Goal: Task Accomplishment & Management: Use online tool/utility

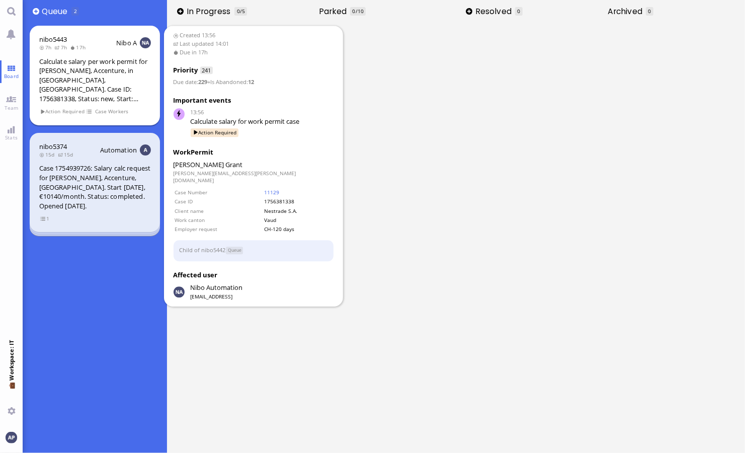
click at [121, 74] on div "Calculate salary per work permit for [PERSON_NAME], Accenture, in [GEOGRAPHIC_D…" at bounding box center [95, 80] width 112 height 47
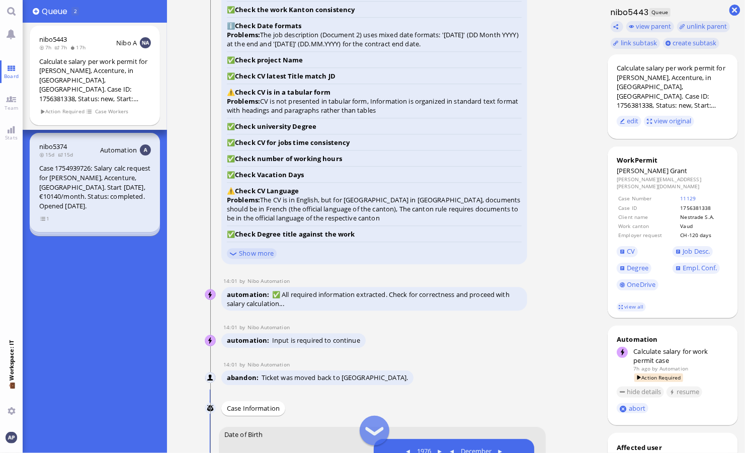
scroll to position [-586, 0]
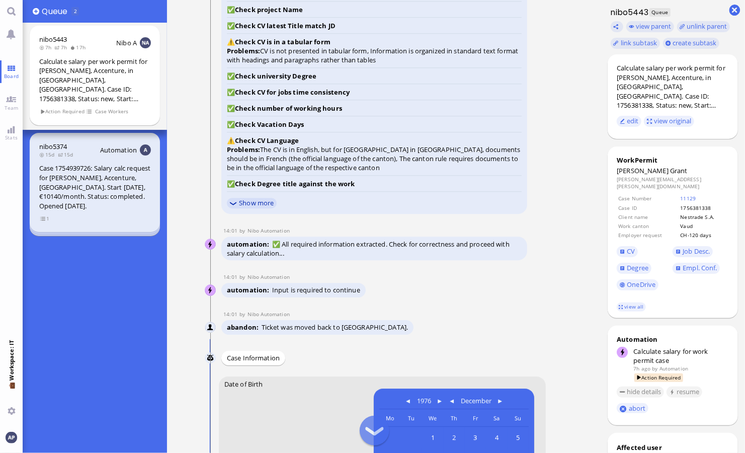
click at [262, 201] on link "Show more" at bounding box center [252, 203] width 50 height 11
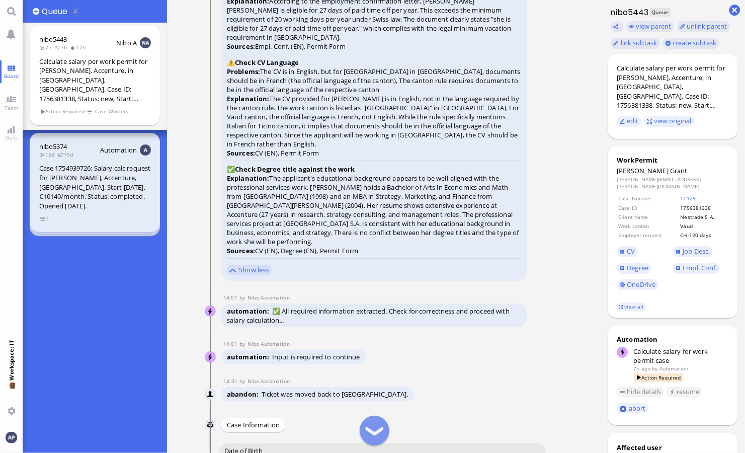
scroll to position [-644, 0]
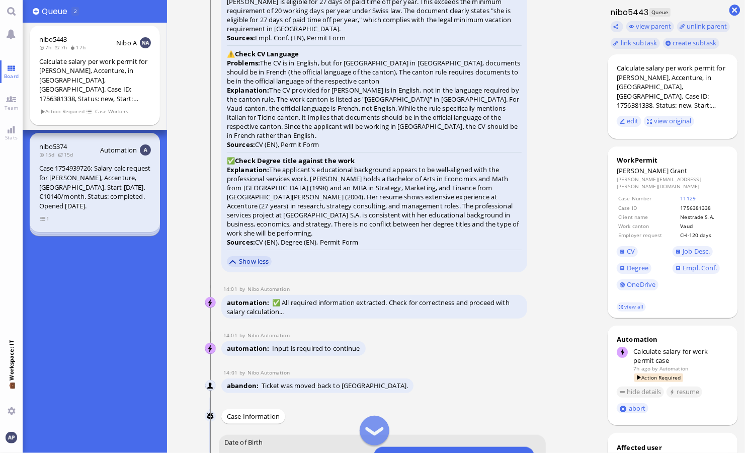
click at [245, 258] on link "Show less" at bounding box center [249, 261] width 45 height 11
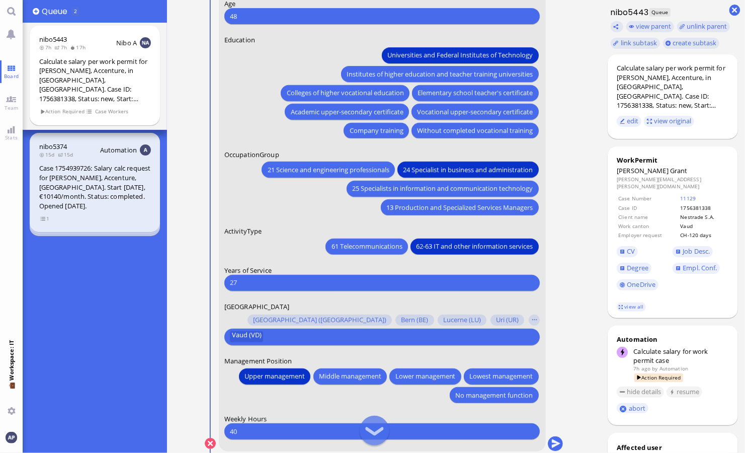
scroll to position [0, 0]
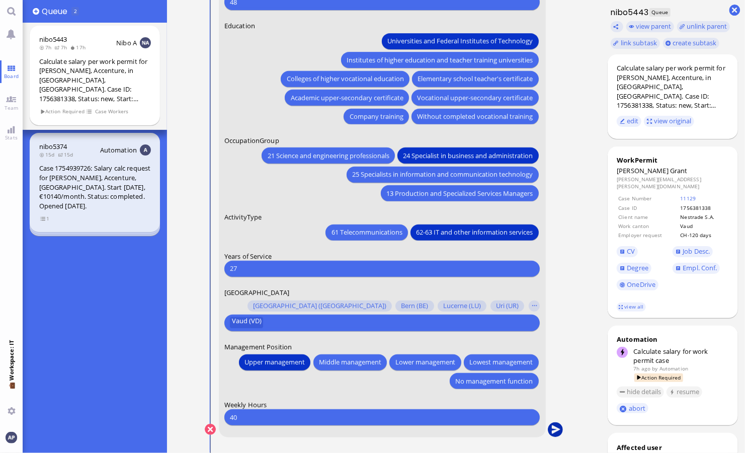
click at [554, 432] on button "submit" at bounding box center [554, 429] width 15 height 15
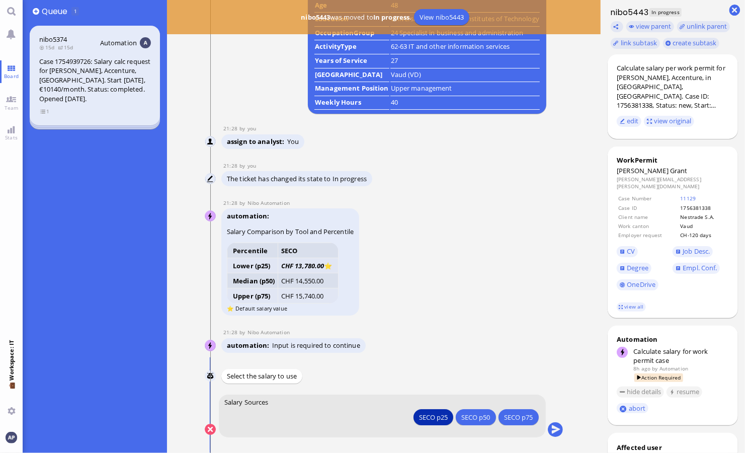
click at [424, 414] on div "SECO p25" at bounding box center [433, 417] width 29 height 11
click at [429, 414] on div "SECO p25" at bounding box center [433, 417] width 29 height 11
click at [554, 428] on button "submit" at bounding box center [554, 429] width 15 height 15
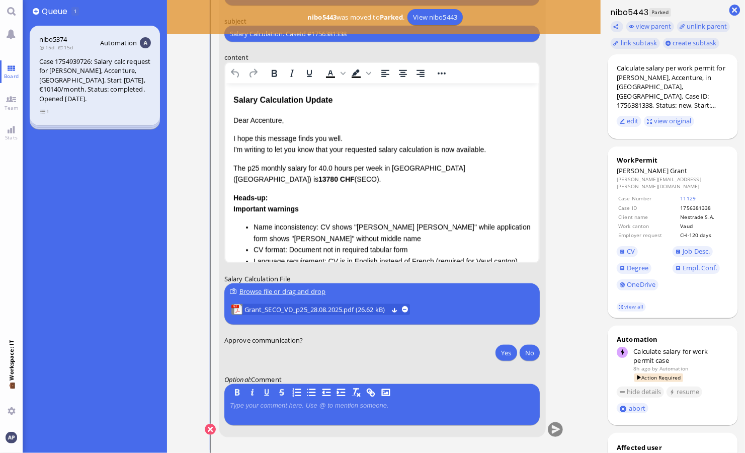
click at [380, 171] on p "The p25 monthly salary for 40.0 hours per week in [GEOGRAPHIC_DATA] ([GEOGRAPHI…" at bounding box center [382, 173] width 298 height 23
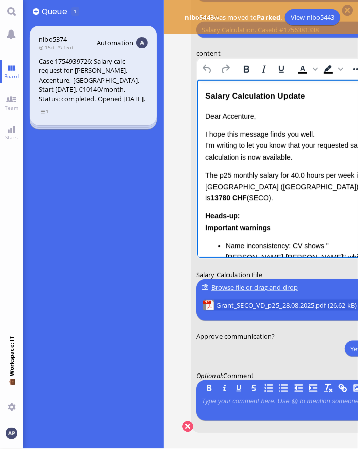
drag, startPoint x: 175, startPoint y: 88, endPoint x: 180, endPoint y: 88, distance: 5.6
click at [175, 88] on nitautoscroll "13:56 by Automation Automation Calculate eligible salary for work permit 13:56 …" at bounding box center [294, 224] width 249 height 449
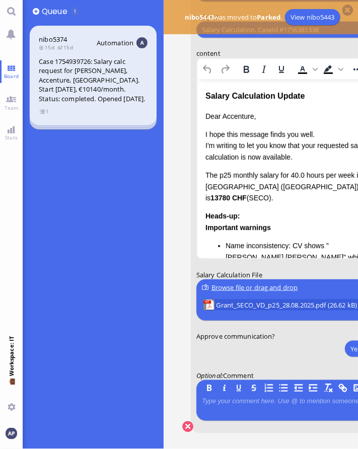
scroll to position [0, 79]
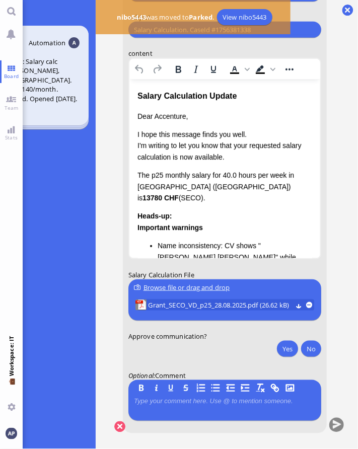
click at [167, 115] on p "Dear Accenture," at bounding box center [224, 116] width 175 height 11
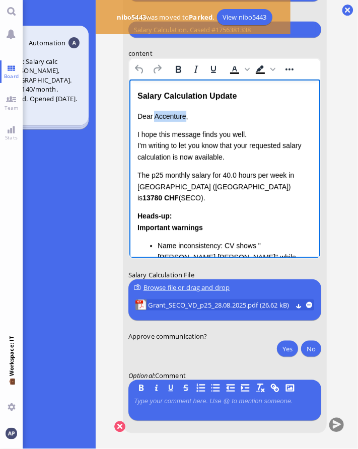
click at [167, 115] on p "Dear Accenture," at bounding box center [224, 116] width 175 height 11
click at [249, 137] on p "I hope this message finds you well. I'm writing to let you know that your reque…" at bounding box center [224, 146] width 175 height 34
click at [227, 157] on p "I hope this message finds you well. I'm writing to let you know that your reque…" at bounding box center [224, 146] width 175 height 34
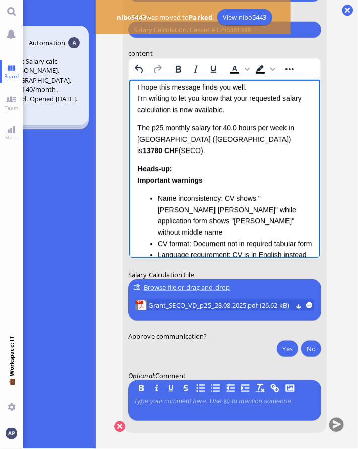
scroll to position [0, 0]
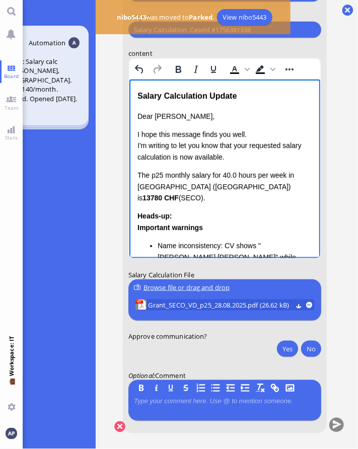
click at [235, 155] on p "I hope this message finds you well. I'm writing to let you know that your reque…" at bounding box center [224, 146] width 175 height 34
drag, startPoint x: 226, startPoint y: 156, endPoint x: 172, endPoint y: 154, distance: 54.4
click at [172, 154] on p "I hope this message finds you well. I'm writing to let you know that your reque…" at bounding box center [224, 146] width 175 height 34
drag, startPoint x: 267, startPoint y: 186, endPoint x: 135, endPoint y: 170, distance: 132.7
click at [135, 170] on html "Salary Calculation Update Dear [PERSON_NAME], I hope this message finds you wel…" at bounding box center [224, 273] width 191 height 389
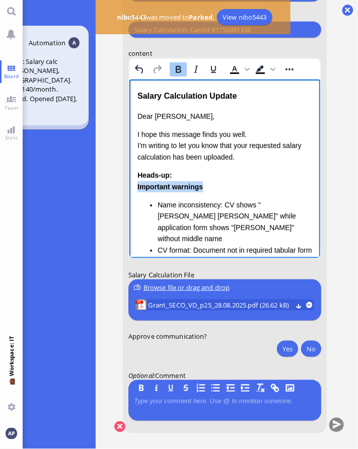
drag, startPoint x: 212, startPoint y: 188, endPoint x: 245, endPoint y: 265, distance: 83.6
click at [129, 185] on html "Salary Calculation Update Dear [PERSON_NAME], I hope this message finds you wel…" at bounding box center [224, 253] width 191 height 348
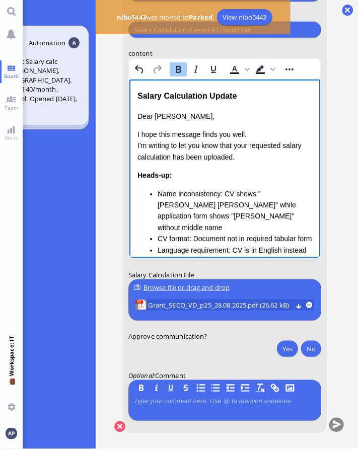
click at [161, 189] on li "Name inconsistency: CV shows "[PERSON_NAME] [PERSON_NAME]" while application fo…" at bounding box center [234, 210] width 154 height 45
click at [165, 184] on div "Heads-up: Name inconsistency: CV shows "[PERSON_NAME] [PERSON_NAME]" while appl…" at bounding box center [224, 242] width 175 height 145
click at [278, 199] on li "Name inconsistency: CV shows "[PERSON_NAME] [PERSON_NAME]" while application fo…" at bounding box center [234, 210] width 154 height 45
click at [260, 214] on li "Name inconsistency: CV shows "[PERSON_NAME] [PERSON_NAME]" while application fo…" at bounding box center [234, 210] width 154 height 45
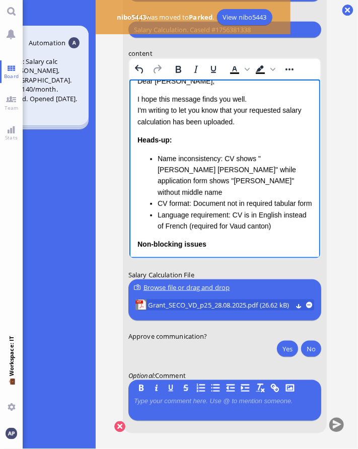
scroll to position [50, 0]
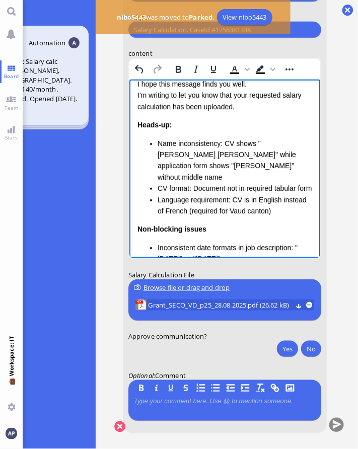
click at [281, 212] on li "Language requirement: CV is in English instead of French (required for Vaud can…" at bounding box center [234, 205] width 154 height 23
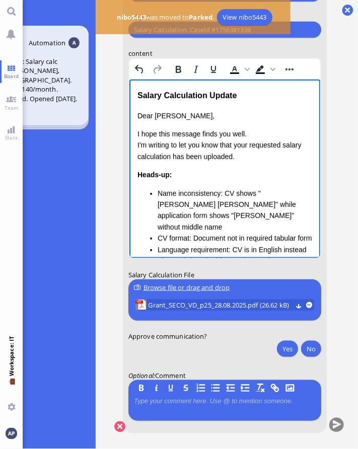
scroll to position [0, 0]
click at [256, 156] on p "I hope this message finds you well. I'm writing to let you know that your reque…" at bounding box center [224, 146] width 175 height 34
click at [171, 160] on p "I hope this message finds you well. I'm writing to let you know that your reque…" at bounding box center [224, 146] width 175 height 34
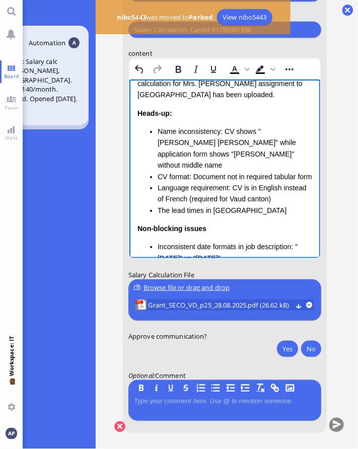
scroll to position [74, 0]
click at [217, 149] on li "Name inconsistency: CV shows "[PERSON_NAME] [PERSON_NAME]" while application fo…" at bounding box center [234, 147] width 154 height 45
click at [207, 174] on li "CV format: Document not in required tabular form" at bounding box center [234, 176] width 154 height 11
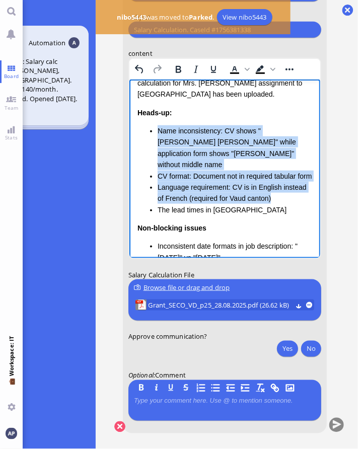
drag, startPoint x: 282, startPoint y: 198, endPoint x: 150, endPoint y: 131, distance: 148.0
click at [150, 131] on ul "Name inconsistency: CV shows "[PERSON_NAME] [PERSON_NAME]" while application fo…" at bounding box center [224, 170] width 175 height 90
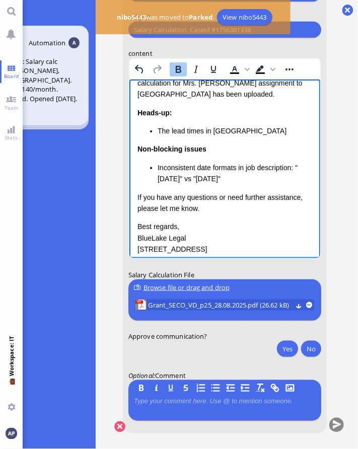
drag, startPoint x: 261, startPoint y: 182, endPoint x: 139, endPoint y: 150, distance: 125.8
click at [139, 150] on div "Non-blocking issues Inconsistent date formats in job description: "[DATE]" vs "…" at bounding box center [224, 163] width 175 height 41
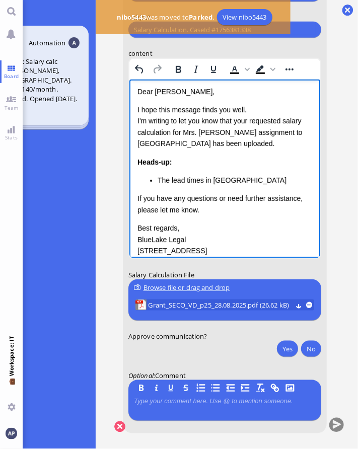
scroll to position [3, 0]
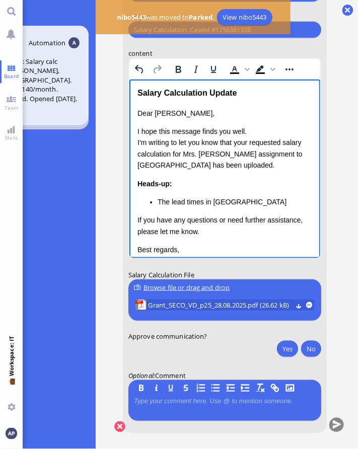
click at [194, 155] on p "I hope this message finds you well. I'm writing to let you know that your reque…" at bounding box center [224, 148] width 175 height 45
click at [219, 213] on div "Dear [PERSON_NAME], I hope this message finds you well. I'm writing to let you …" at bounding box center [224, 193] width 175 height 171
click at [236, 205] on li "The lead times in [GEOGRAPHIC_DATA]" at bounding box center [234, 201] width 154 height 11
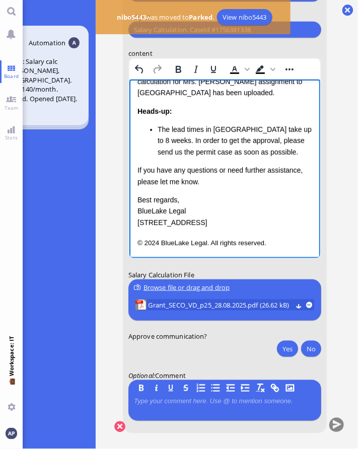
scroll to position [76, 0]
drag, startPoint x: 184, startPoint y: 113, endPoint x: 140, endPoint y: 109, distance: 44.0
click at [140, 109] on div "Heads-up: The lead times in [GEOGRAPHIC_DATA] take up to 8 weeks. In order to g…" at bounding box center [224, 131] width 175 height 52
click at [158, 130] on li "The lead times in [GEOGRAPHIC_DATA] take up to 8 weeks. In order to get the app…" at bounding box center [234, 140] width 154 height 34
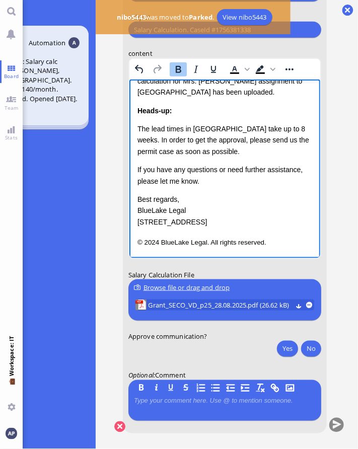
scroll to position [58, 0]
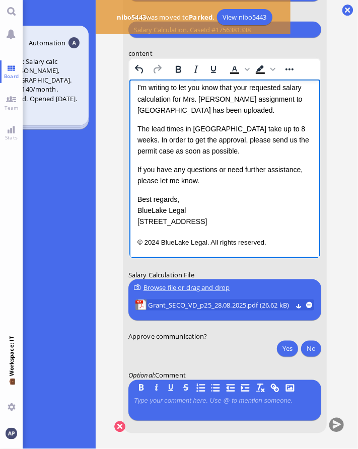
click at [167, 125] on div "﻿ The lead times in [GEOGRAPHIC_DATA] take up to 8 weeks. In order to get the a…" at bounding box center [224, 140] width 175 height 34
click at [141, 129] on div "The lead times in [GEOGRAPHIC_DATA] take up to 8 weeks. In order to get the app…" at bounding box center [224, 140] width 175 height 34
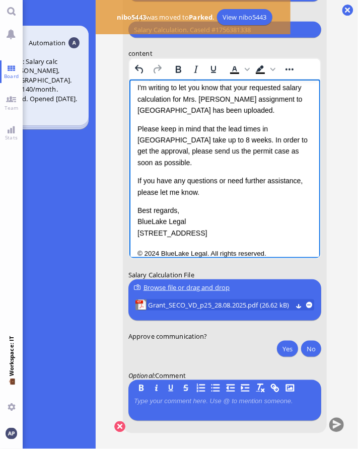
click at [298, 128] on div "Please keep in mind that the lead times in [GEOGRAPHIC_DATA] take up to 8 weeks…" at bounding box center [224, 145] width 175 height 45
click at [294, 128] on div "Please keep in mind that the lead times in [GEOGRAPHIC_DATA] take up to 8 weeks…" at bounding box center [224, 145] width 175 height 45
click at [298, 131] on div "Please keep in mind that the lead times in [GEOGRAPHIC_DATA] take up to 8 weeks…" at bounding box center [224, 145] width 175 height 45
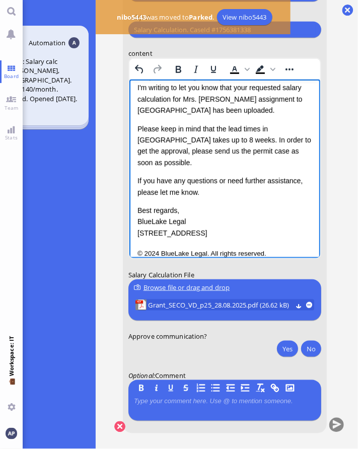
click at [154, 141] on div "Please keep in mind that the lead times in [GEOGRAPHIC_DATA] takes up to 8 week…" at bounding box center [224, 145] width 175 height 45
click at [179, 142] on div "Please keep in mind that the lead times in [GEOGRAPHIC_DATA] takes up to 8 week…" at bounding box center [224, 145] width 175 height 45
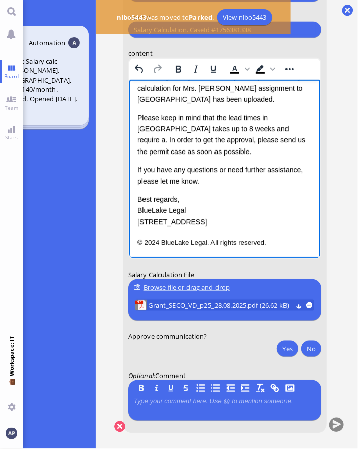
click at [304, 118] on div "Please keep in mind that the lead times in [GEOGRAPHIC_DATA] takes up to 8 week…" at bounding box center [224, 134] width 175 height 45
click at [181, 128] on div "Please keep in mind that the lead times in [GEOGRAPHIC_DATA] take up to 8 weeks…" at bounding box center [224, 134] width 175 height 45
click at [234, 119] on div "Please keep in mind that the lead times in [GEOGRAPHIC_DATA] take up to 8 weeks…" at bounding box center [224, 134] width 175 height 45
click at [149, 128] on div "Please keep in mind that the processing times in [GEOGRAPHIC_DATA] take up to 8…" at bounding box center [224, 134] width 175 height 45
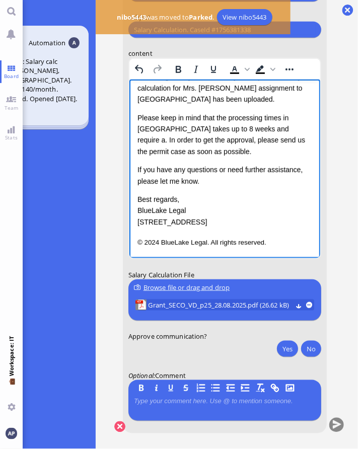
click at [194, 129] on div "Please keep in mind that the processing times in [GEOGRAPHIC_DATA] takes up to …" at bounding box center [224, 134] width 175 height 45
click at [241, 130] on div "Please keep in mind that the processing times in [GEOGRAPHIC_DATA] takes up to …" at bounding box center [224, 134] width 175 height 45
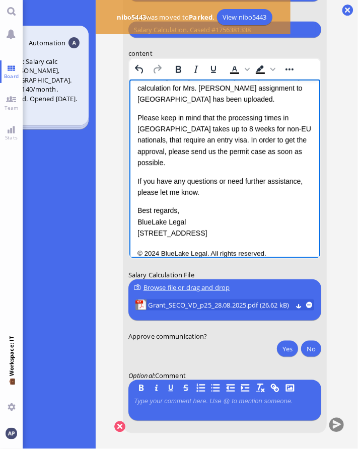
click at [269, 151] on div "Please keep in mind that the processing times in [GEOGRAPHIC_DATA] takes up to …" at bounding box center [224, 140] width 175 height 56
click at [210, 205] on p "Best regards, BlueLake Legal [STREET_ADDRESS]" at bounding box center [224, 222] width 175 height 34
click at [232, 300] on span "Grant_SECO_VD_p25_28.08.2025.pdf (26.62 kB)" at bounding box center [219, 305] width 143 height 11
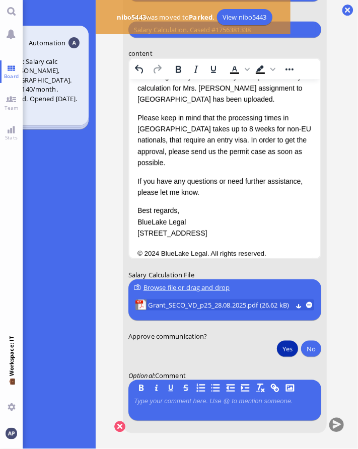
click at [281, 341] on button "Yes" at bounding box center [287, 349] width 21 height 16
click at [333, 418] on button "submit" at bounding box center [336, 425] width 15 height 15
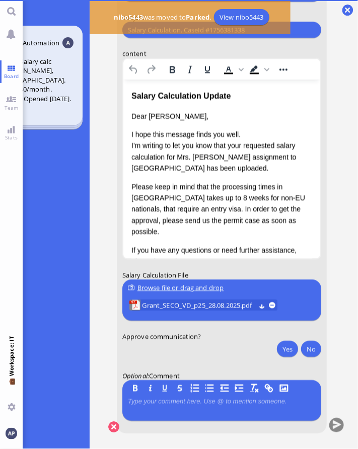
scroll to position [5, 86]
click at [59, 180] on div "nibo5374 15d 15d Automation Case 1754939726: Salary calc request for [PERSON_NA…" at bounding box center [19, 236] width 141 height 426
